Goal: Find specific page/section: Find specific page/section

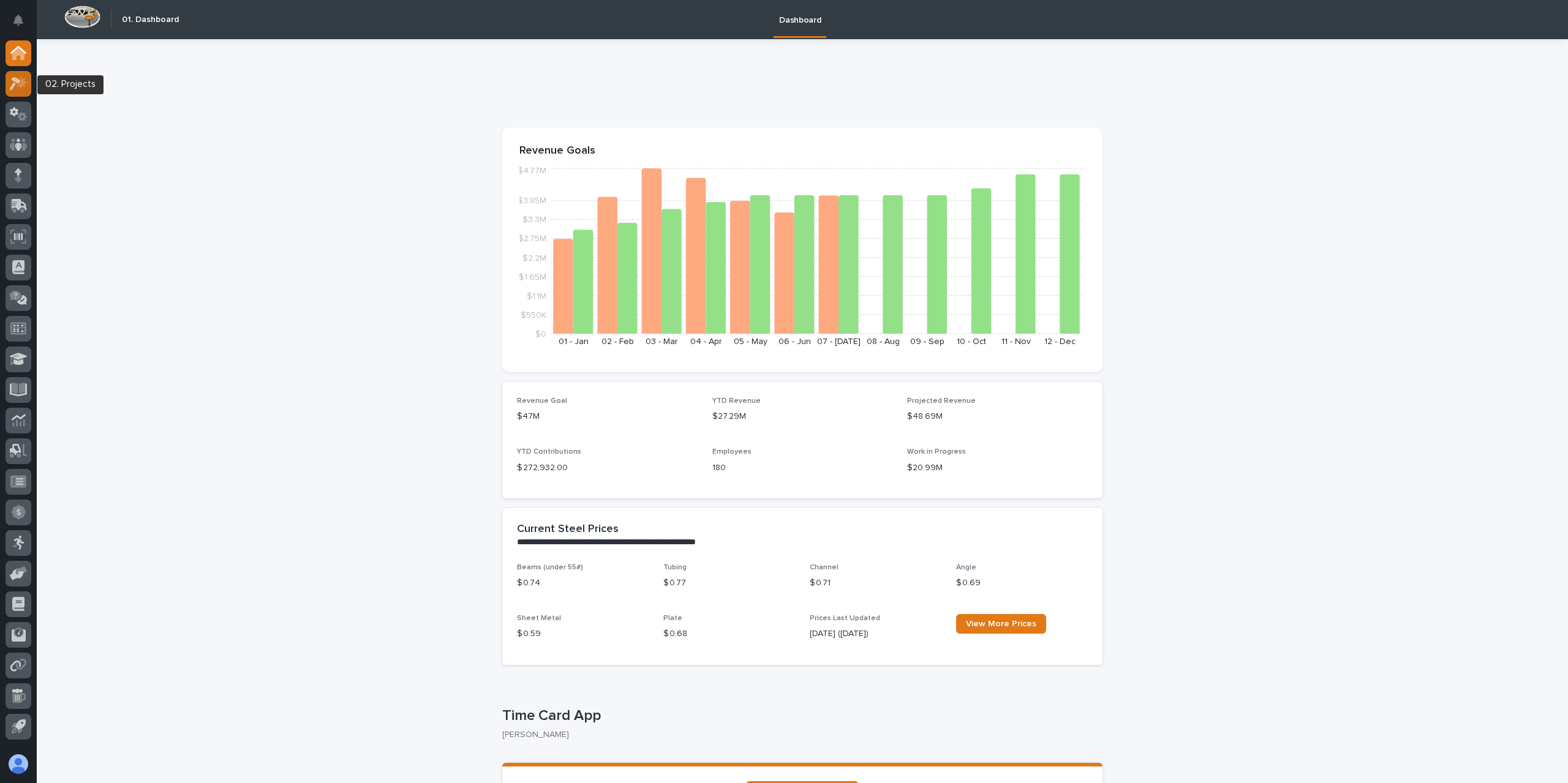
click at [18, 85] on icon at bounding box center [21, 82] width 11 height 12
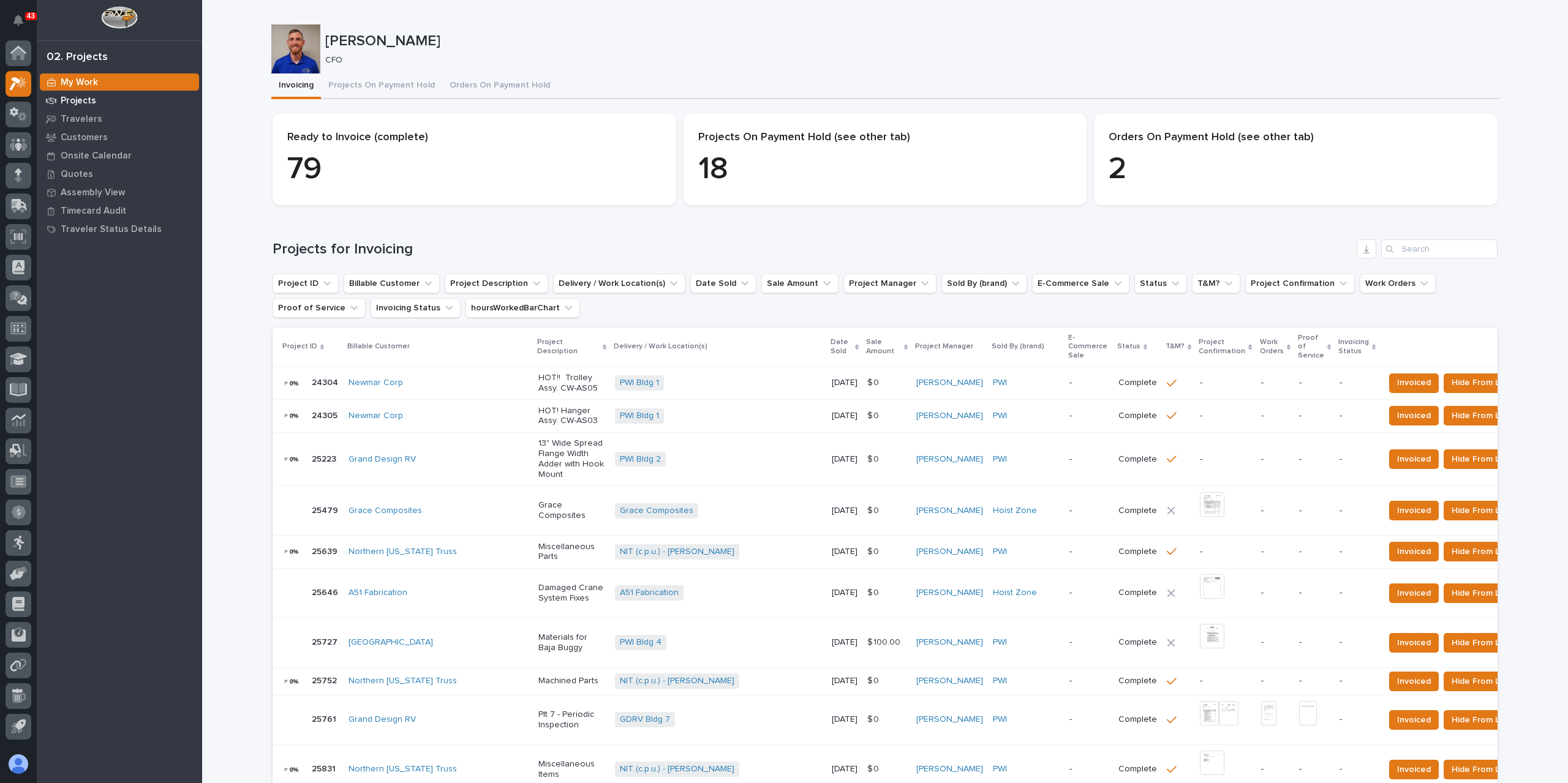
click at [65, 103] on p "Projects" at bounding box center [78, 101] width 36 height 11
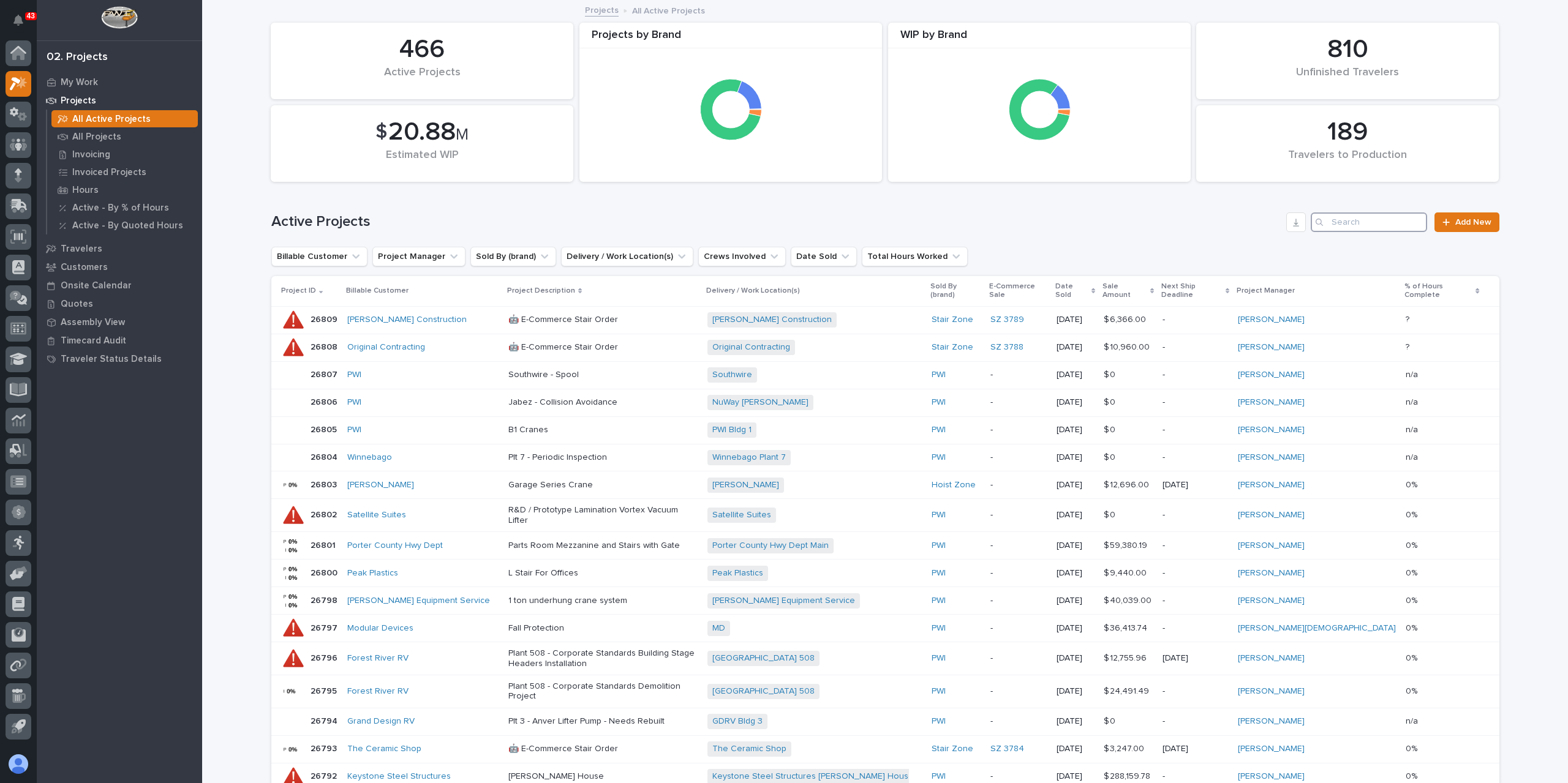
click at [1341, 222] on input "Search" at bounding box center [1369, 222] width 117 height 20
click at [104, 134] on p "All Projects" at bounding box center [97, 137] width 49 height 11
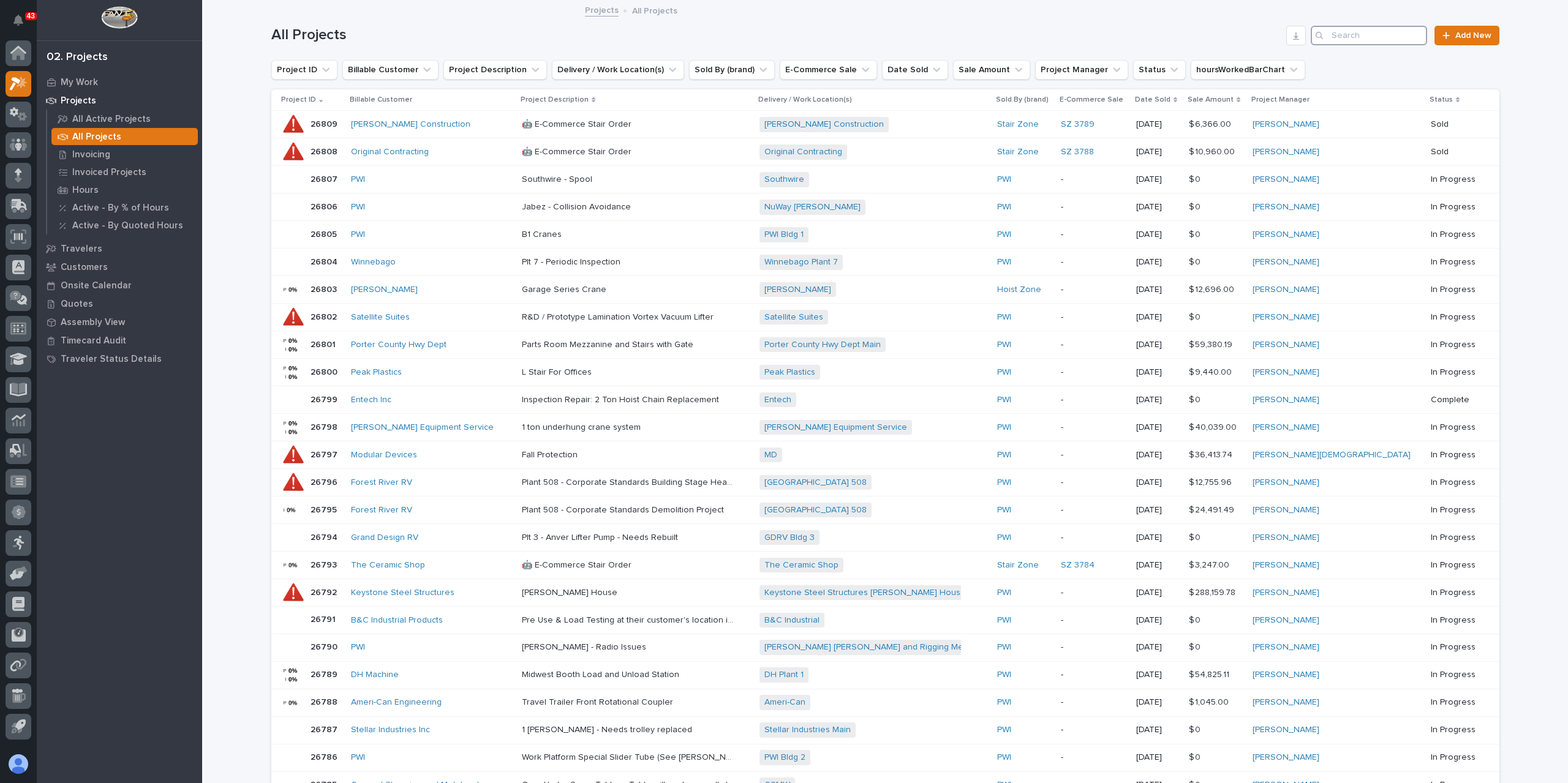
click at [1343, 31] on input "Search" at bounding box center [1369, 36] width 117 height 20
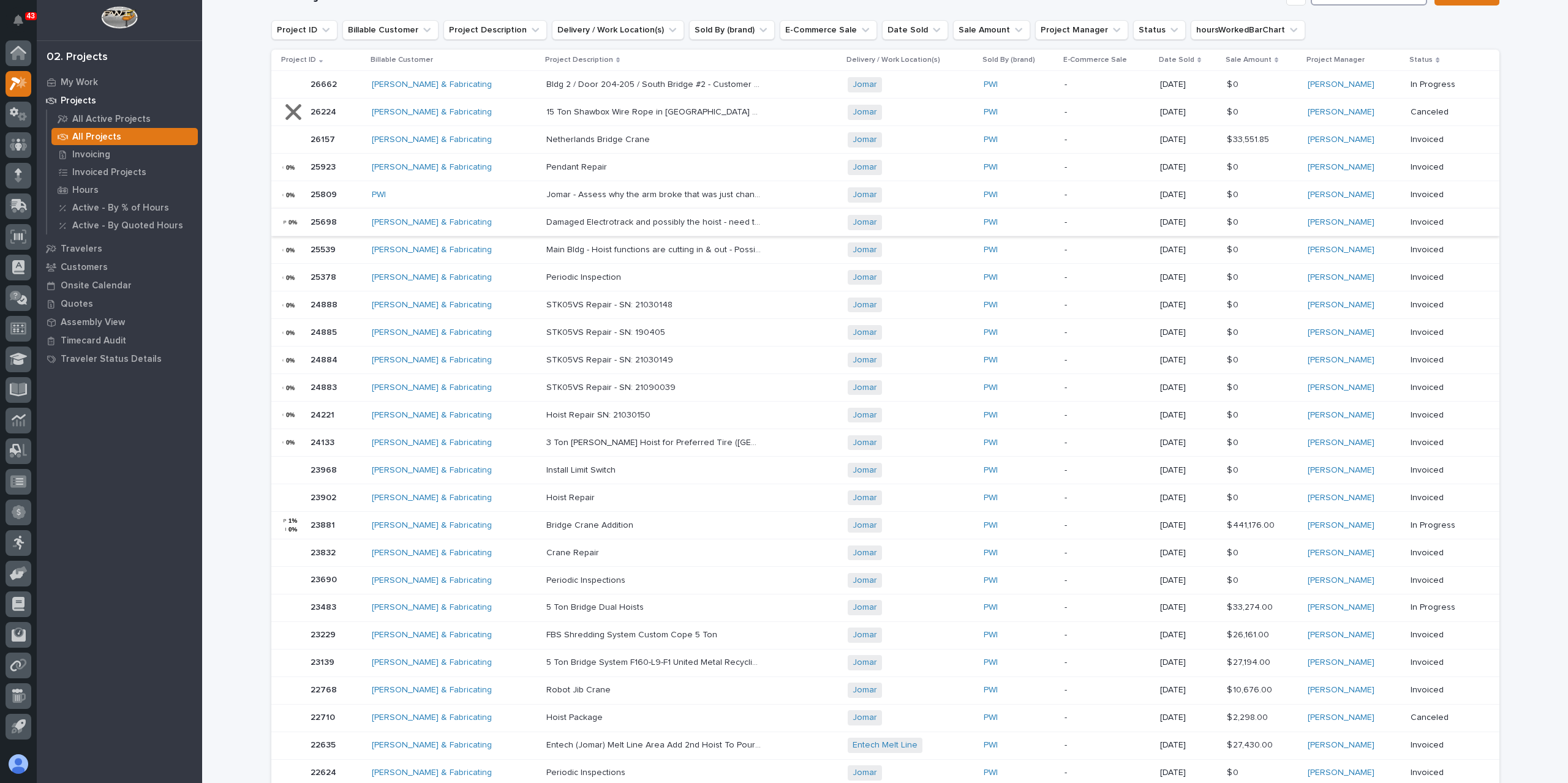
scroll to position [61, 0]
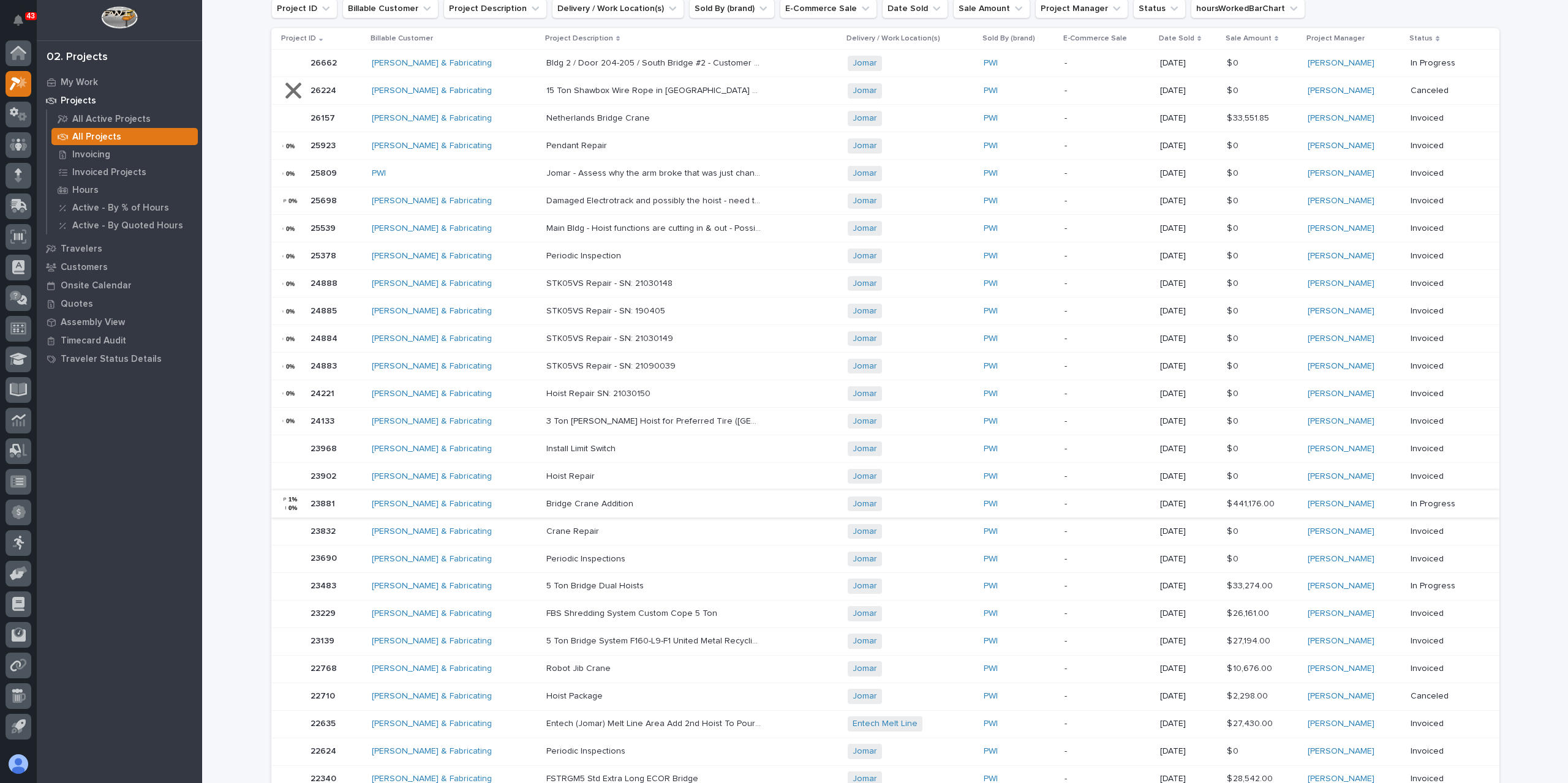
type input "Jomar"
click at [783, 509] on div "Bridge Crane Addition Bridge Crane Addition" at bounding box center [692, 504] width 291 height 20
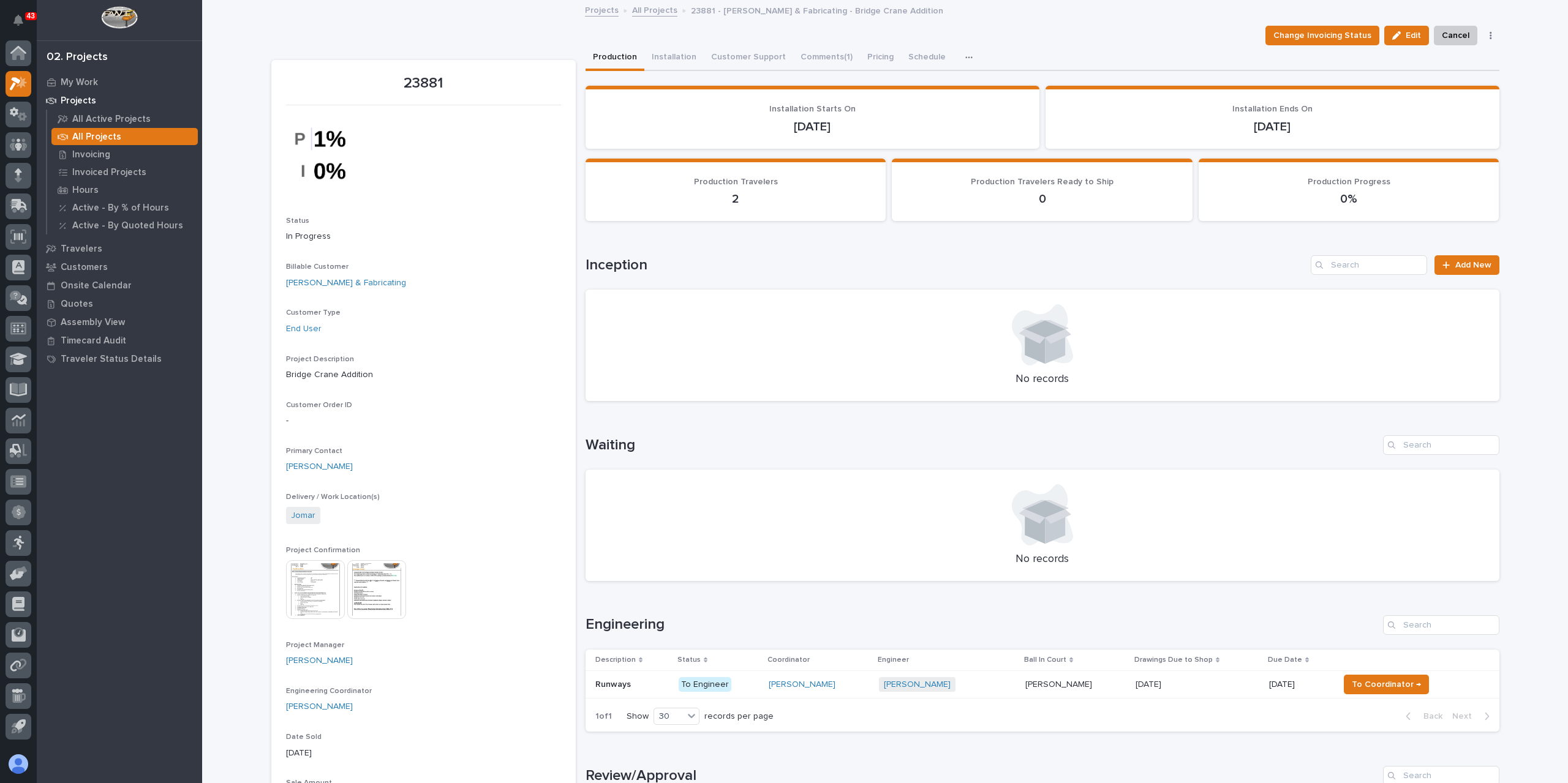
click at [307, 584] on img at bounding box center [315, 590] width 59 height 59
